Goal: Communication & Community: Answer question/provide support

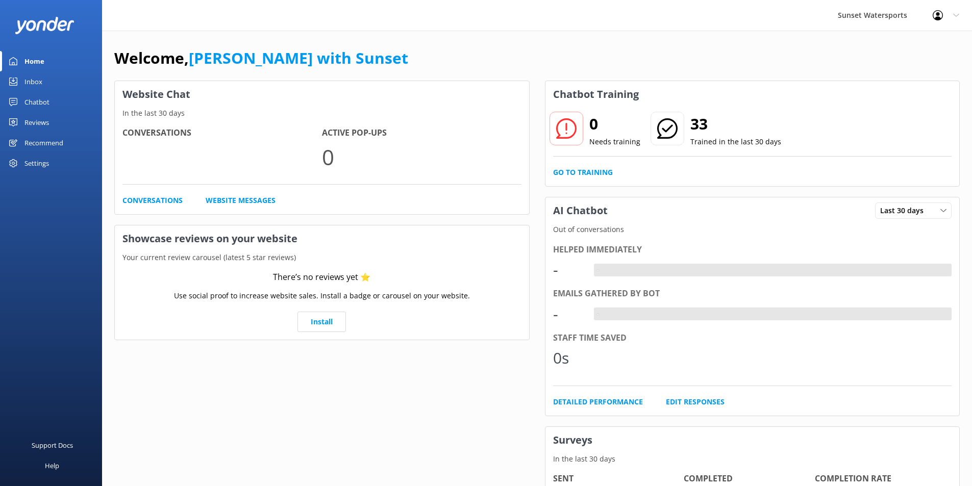
click at [27, 80] on div "Inbox" at bounding box center [33, 81] width 18 height 20
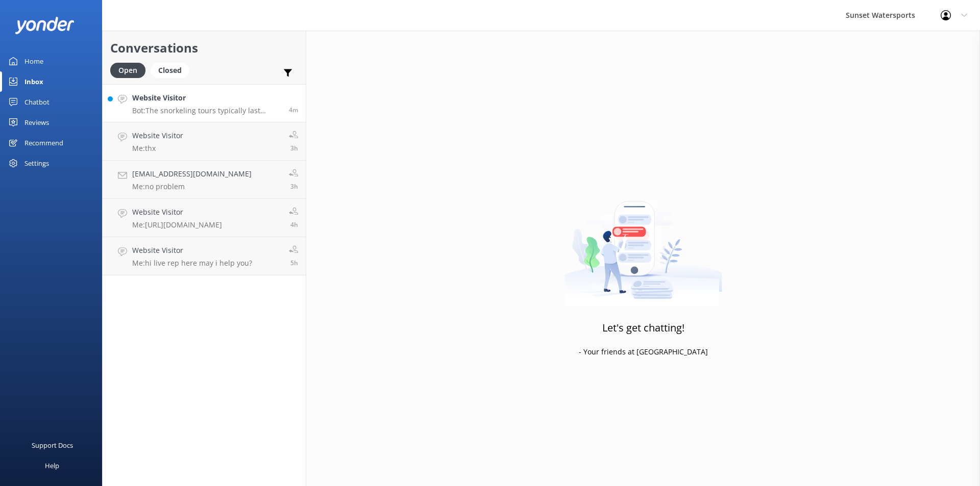
click at [195, 106] on div "Website Visitor Bot: The snorkeling tours typically last about 3 hours, which i…" at bounding box center [206, 103] width 149 height 22
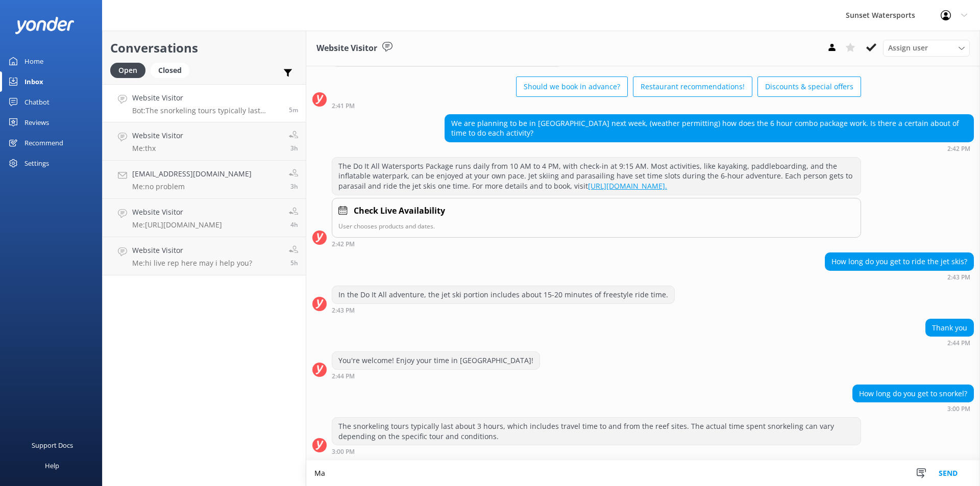
scroll to position [55, 0]
type textarea "M"
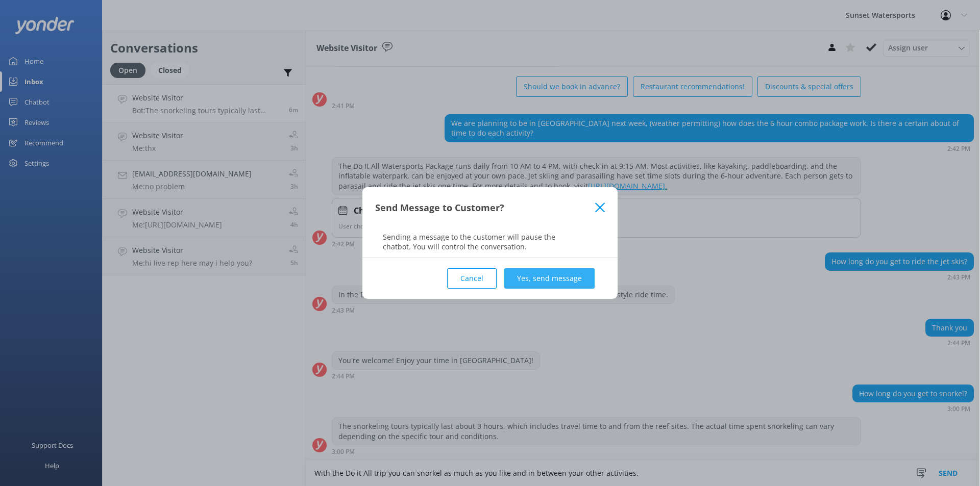
type textarea "With the Do it All trip you can snorkel as much as you like and in between your…"
click at [542, 281] on button "Yes, send message" at bounding box center [549, 278] width 90 height 20
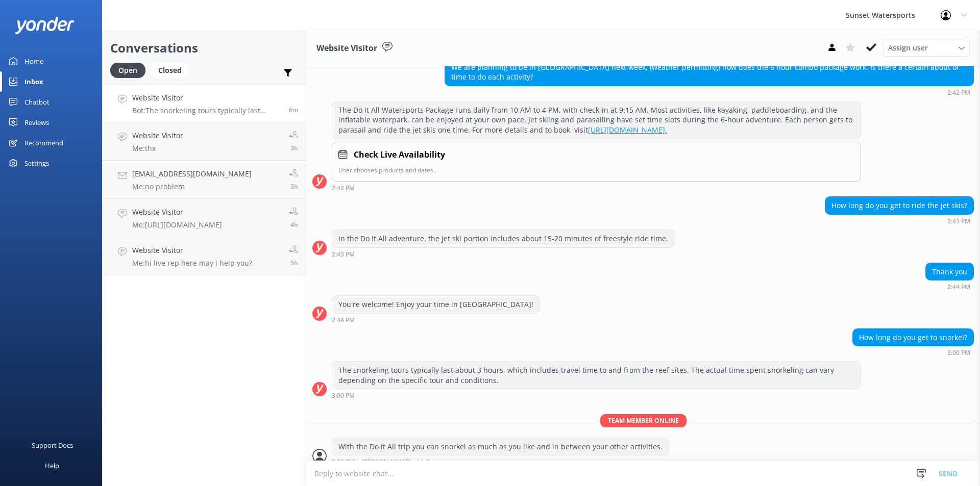
scroll to position [121, 0]
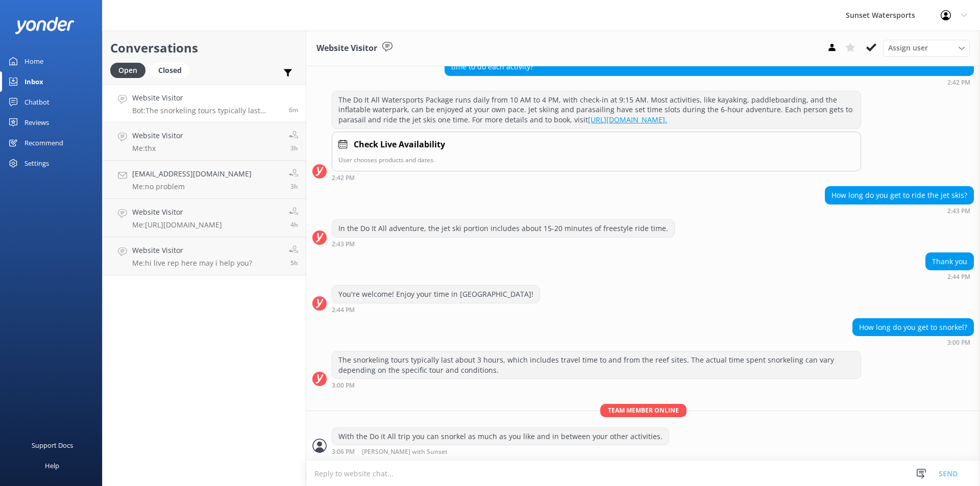
click at [365, 475] on textarea at bounding box center [642, 473] width 673 height 25
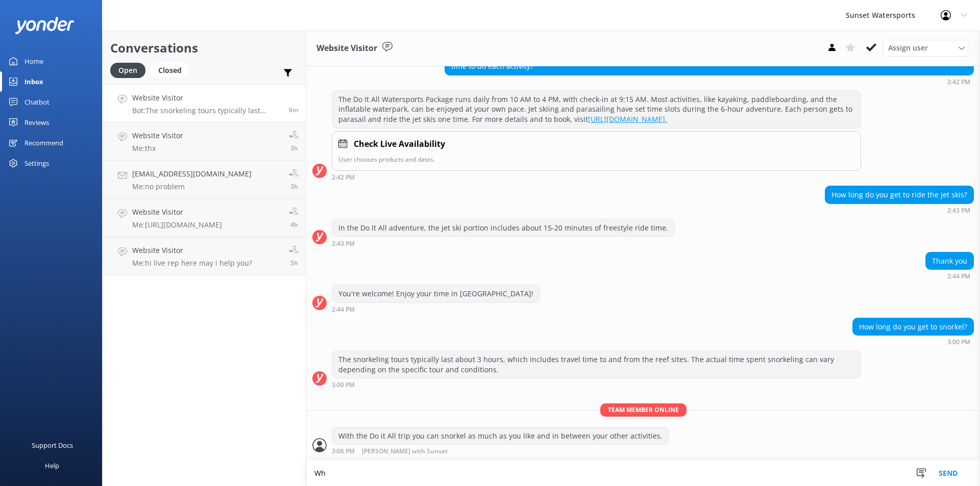
scroll to position [121, 0]
type textarea "When will you be in [GEOGRAPHIC_DATA]? Mid week is the ideal time to go this ti…"
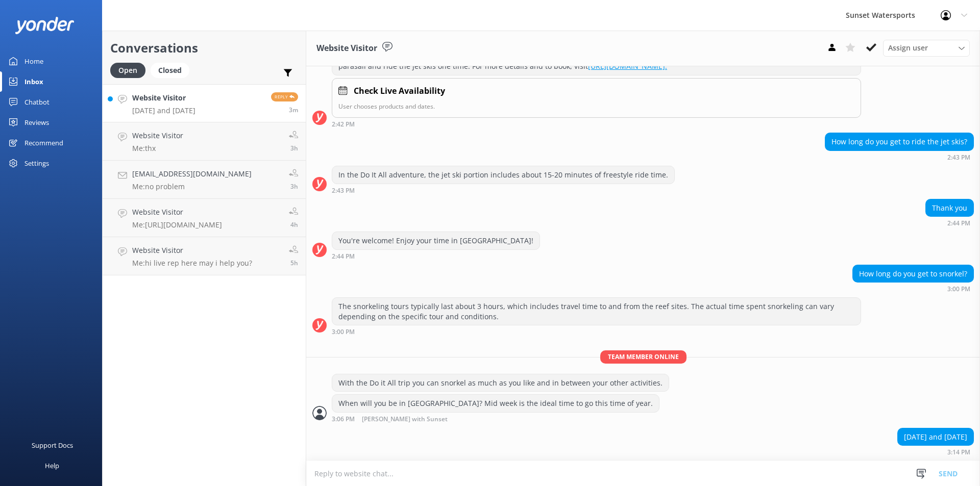
scroll to position [174, 0]
click at [195, 96] on h4 "Website Visitor" at bounding box center [163, 97] width 63 height 11
click at [356, 474] on textarea at bounding box center [642, 473] width 673 height 25
type textarea "I"
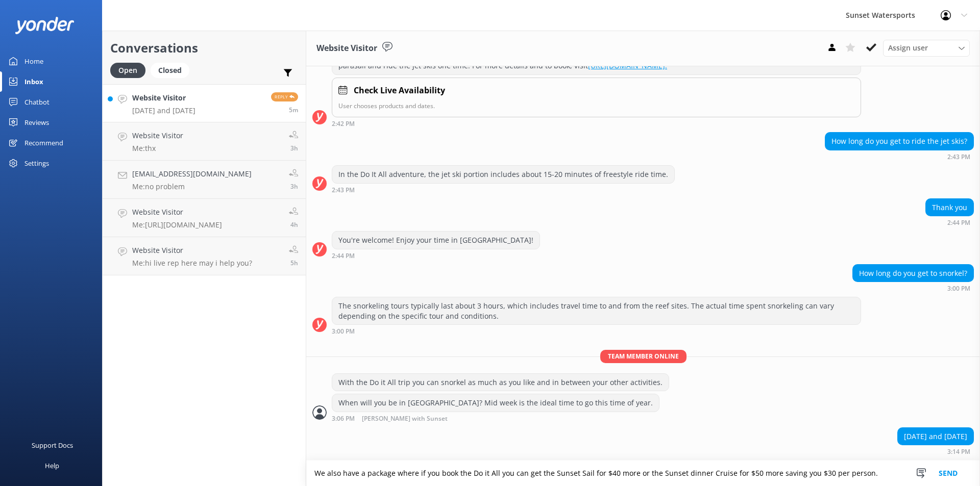
type textarea "We also have a package where if you book the Do it All you can get the Sunset S…"
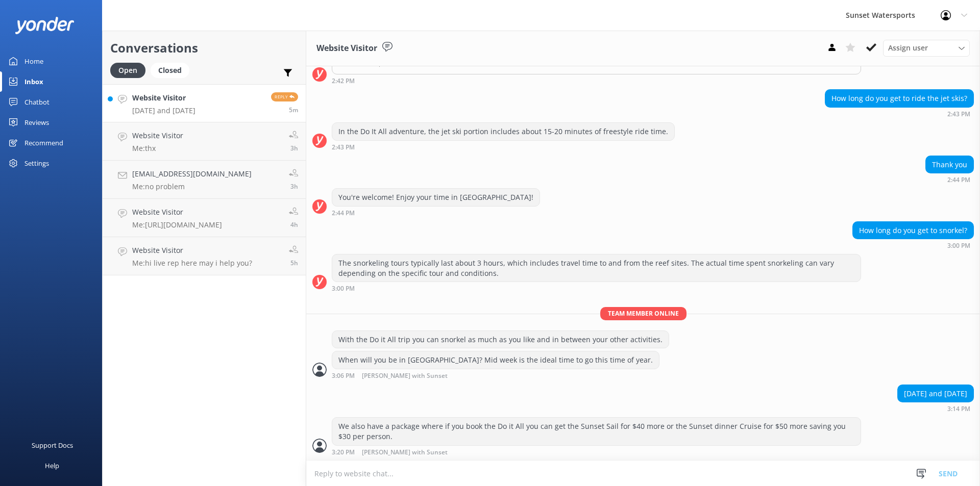
click at [352, 476] on textarea at bounding box center [642, 473] width 673 height 25
type textarea "H"
click at [343, 477] on textarea at bounding box center [642, 473] width 673 height 25
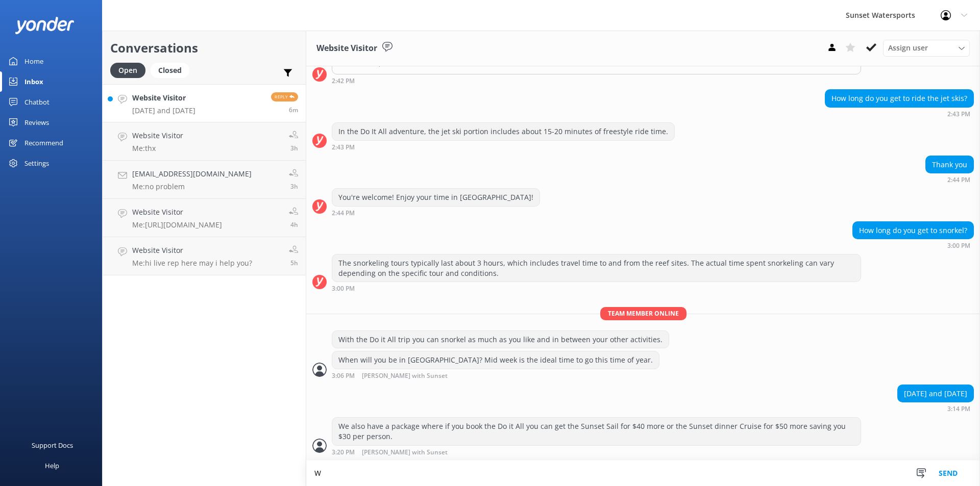
scroll to position [218, 0]
type textarea "Would you like some help with your booking?"
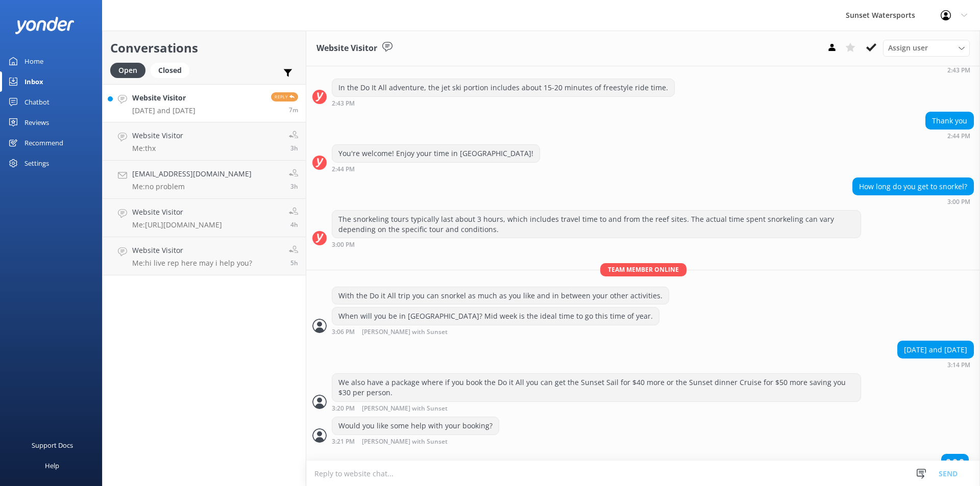
scroll to position [275, 0]
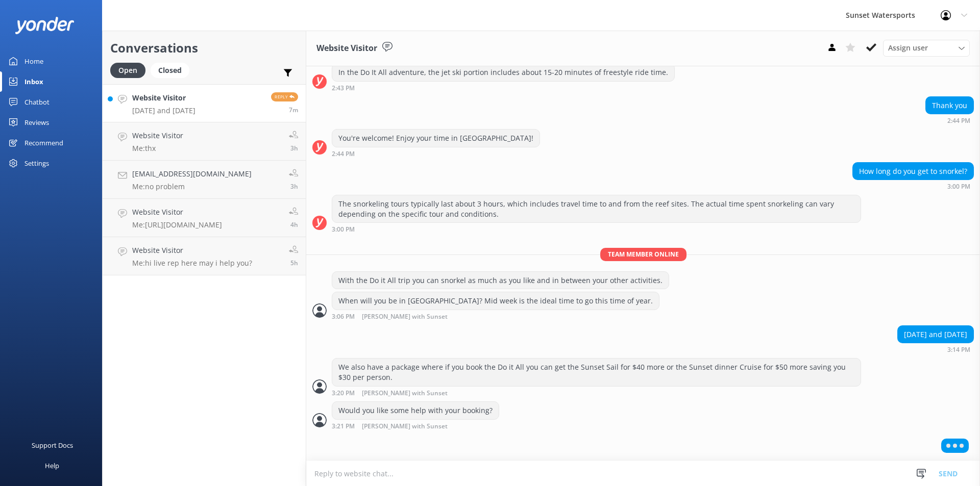
click at [363, 470] on textarea at bounding box center [642, 473] width 673 height 25
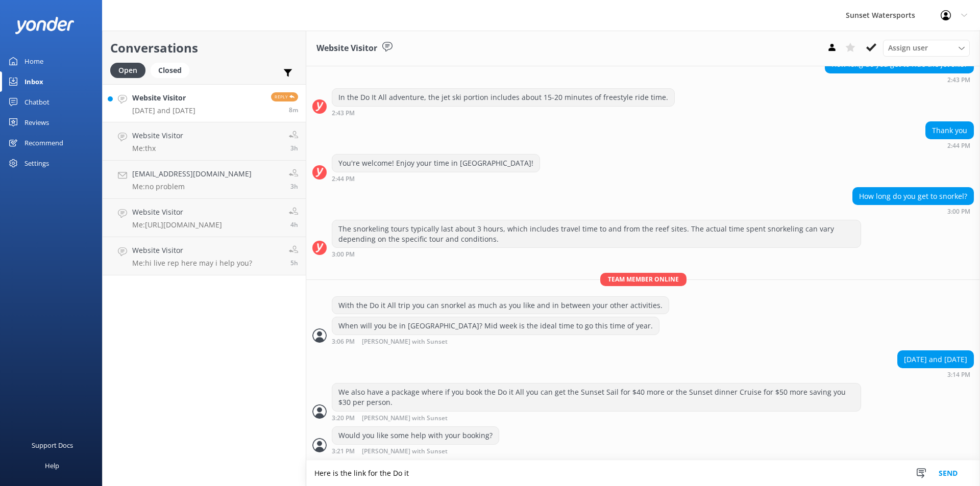
scroll to position [276, 0]
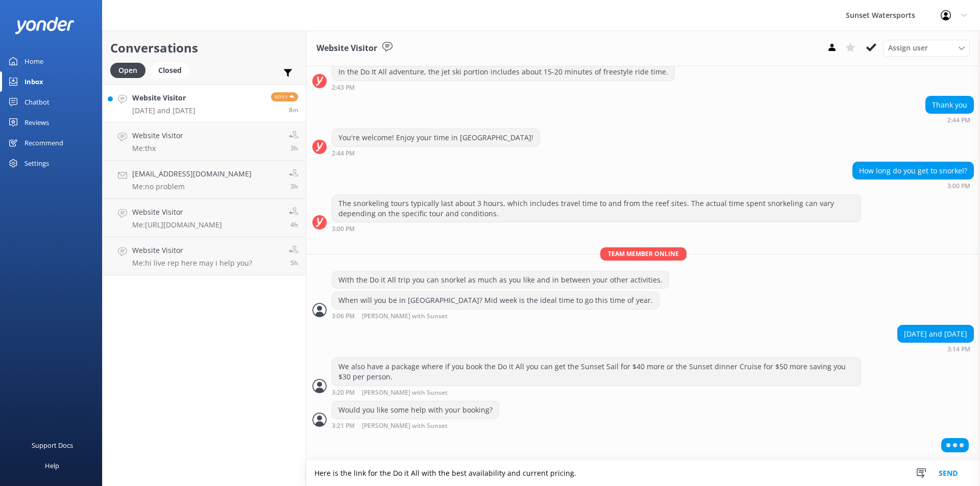
type textarea "Here is the link for the Do it All with the best availability and current prici…"
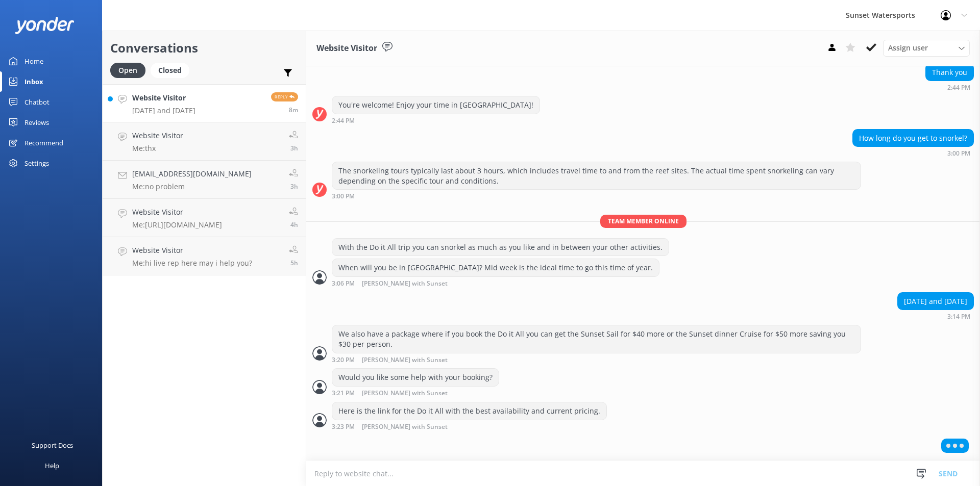
scroll to position [309, 0]
paste textarea "[URL][DOMAIN_NAME]"
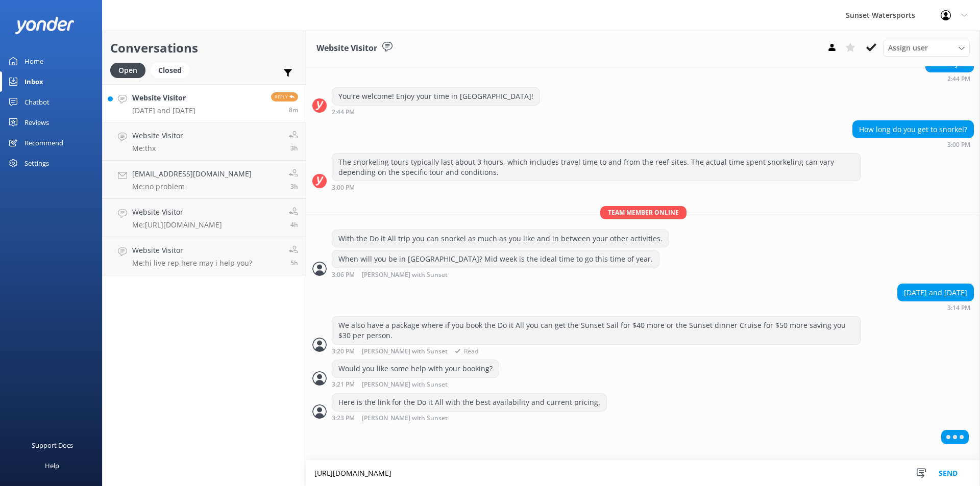
scroll to position [319, 0]
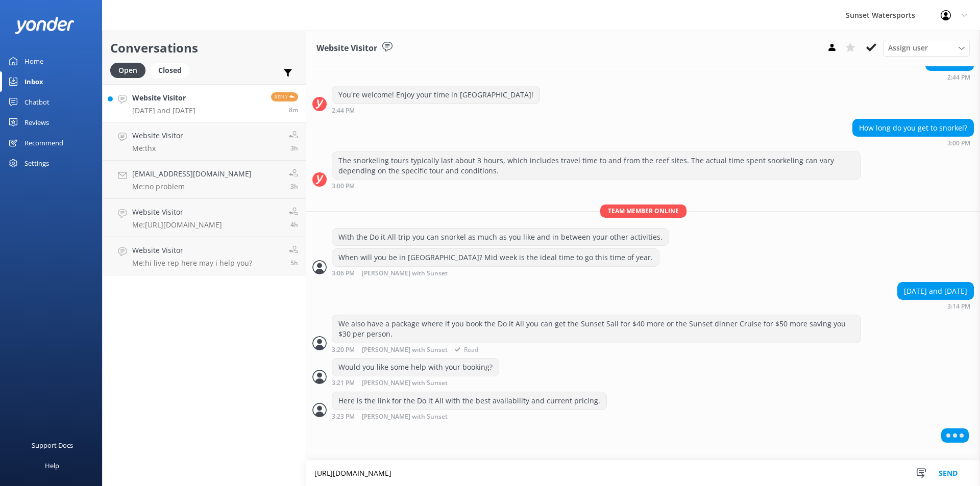
type textarea "[URL][DOMAIN_NAME]"
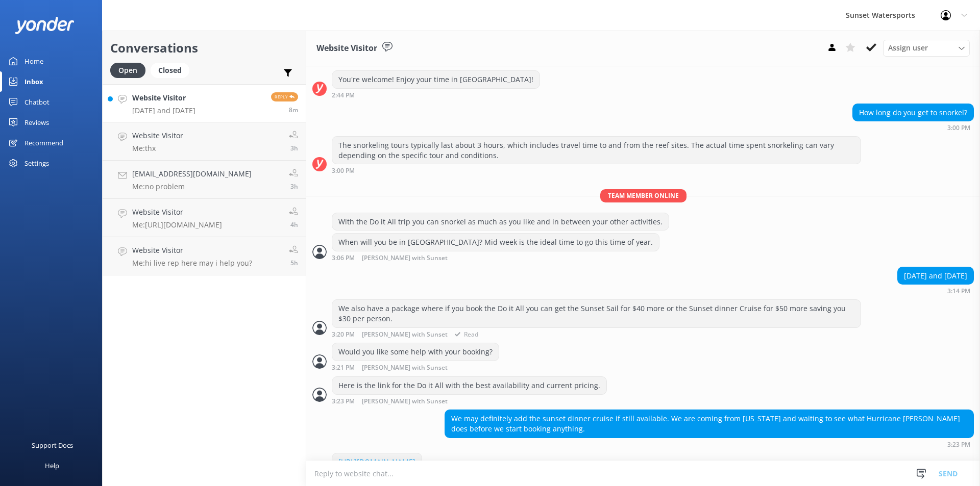
scroll to position [371, 0]
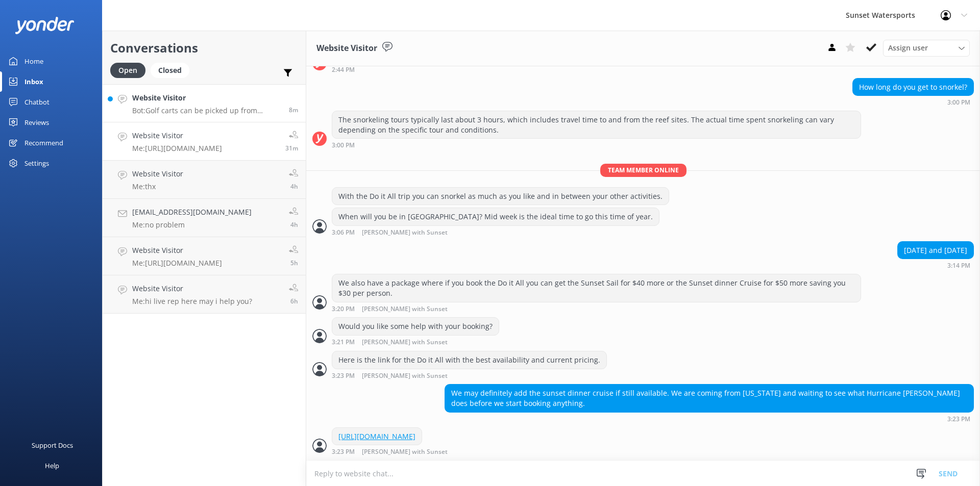
click at [172, 106] on div "Website Visitor Bot: Golf carts can be picked up from multiple locations across…" at bounding box center [206, 103] width 149 height 22
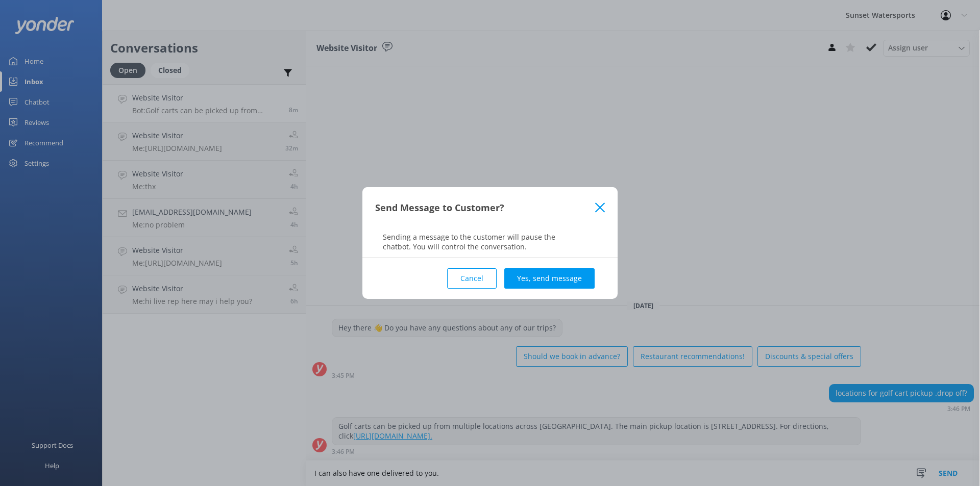
type textarea "I can also have one delivered to you."
click at [542, 284] on button "Yes, send message" at bounding box center [549, 278] width 90 height 20
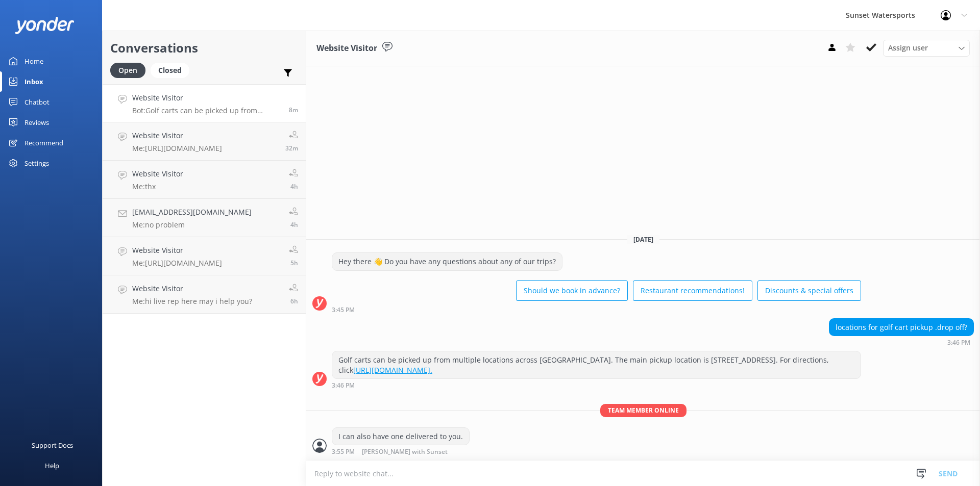
click at [344, 478] on textarea at bounding box center [642, 473] width 673 height 25
type textarea "Where are you staying? Ususally takes 30-45 mins."
